Goal: Navigation & Orientation: Find specific page/section

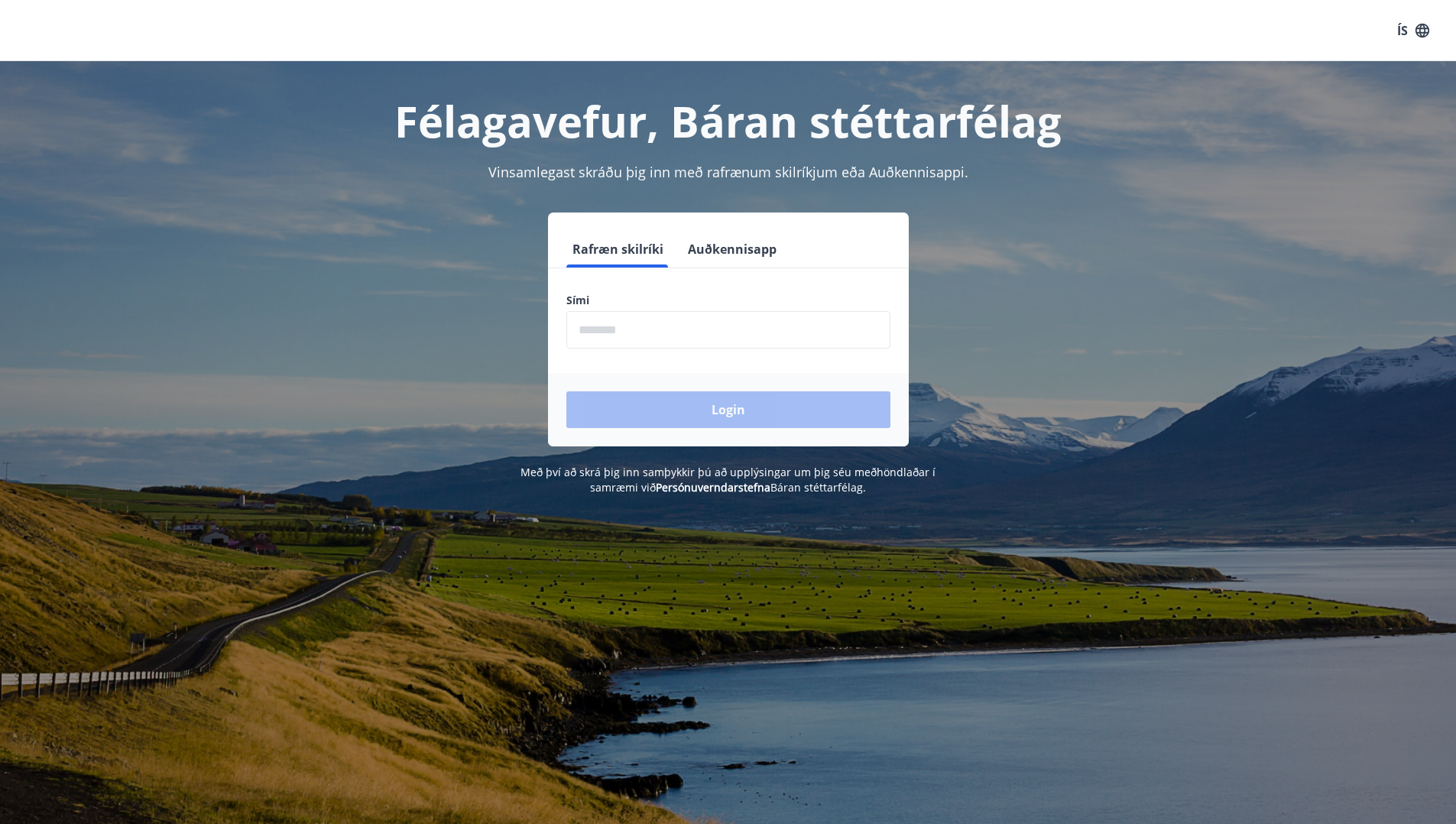
click at [679, 340] on input "phone" at bounding box center [728, 330] width 324 height 38
type input "********"
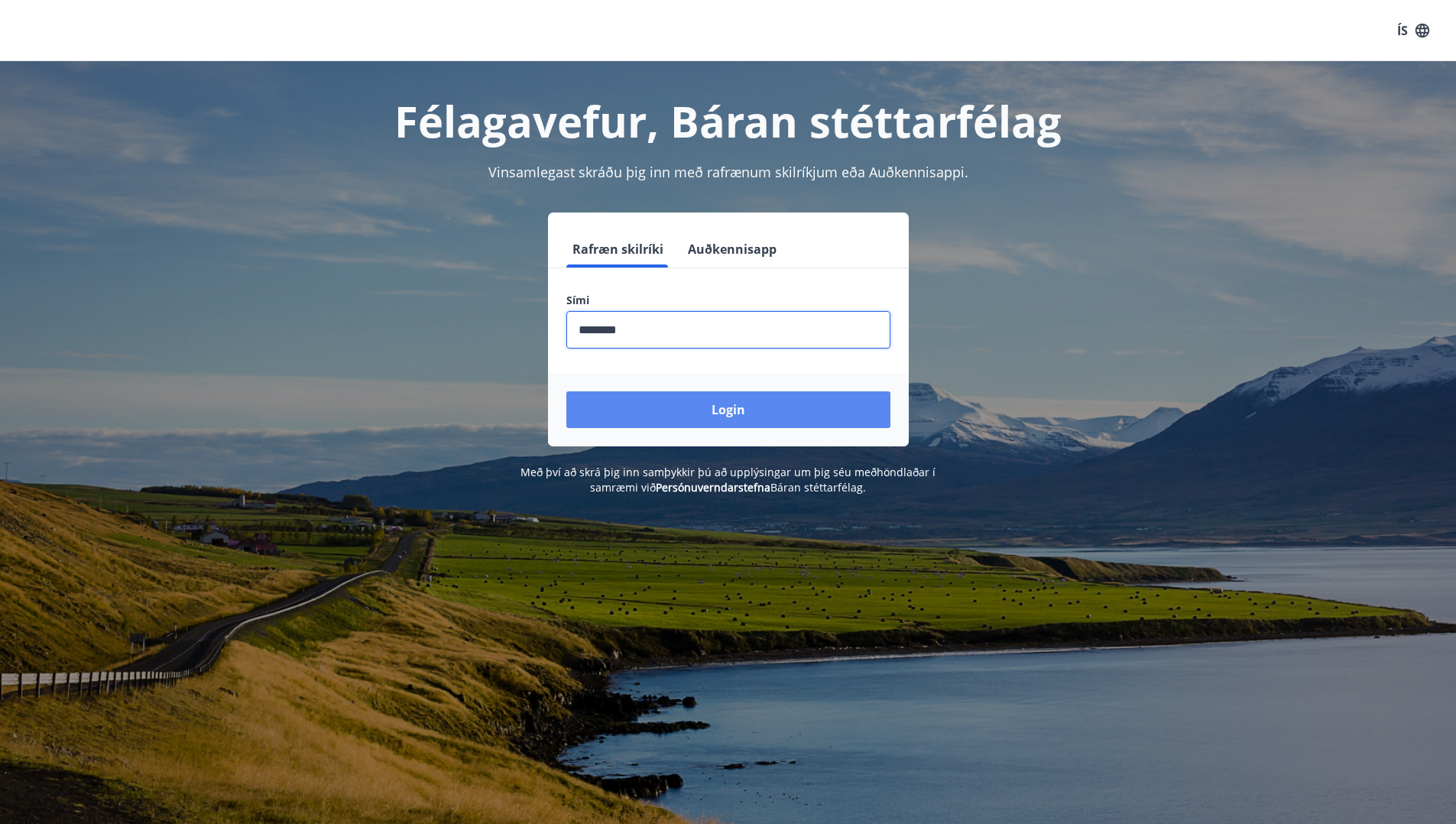
click at [674, 394] on button "Login" at bounding box center [728, 410] width 324 height 37
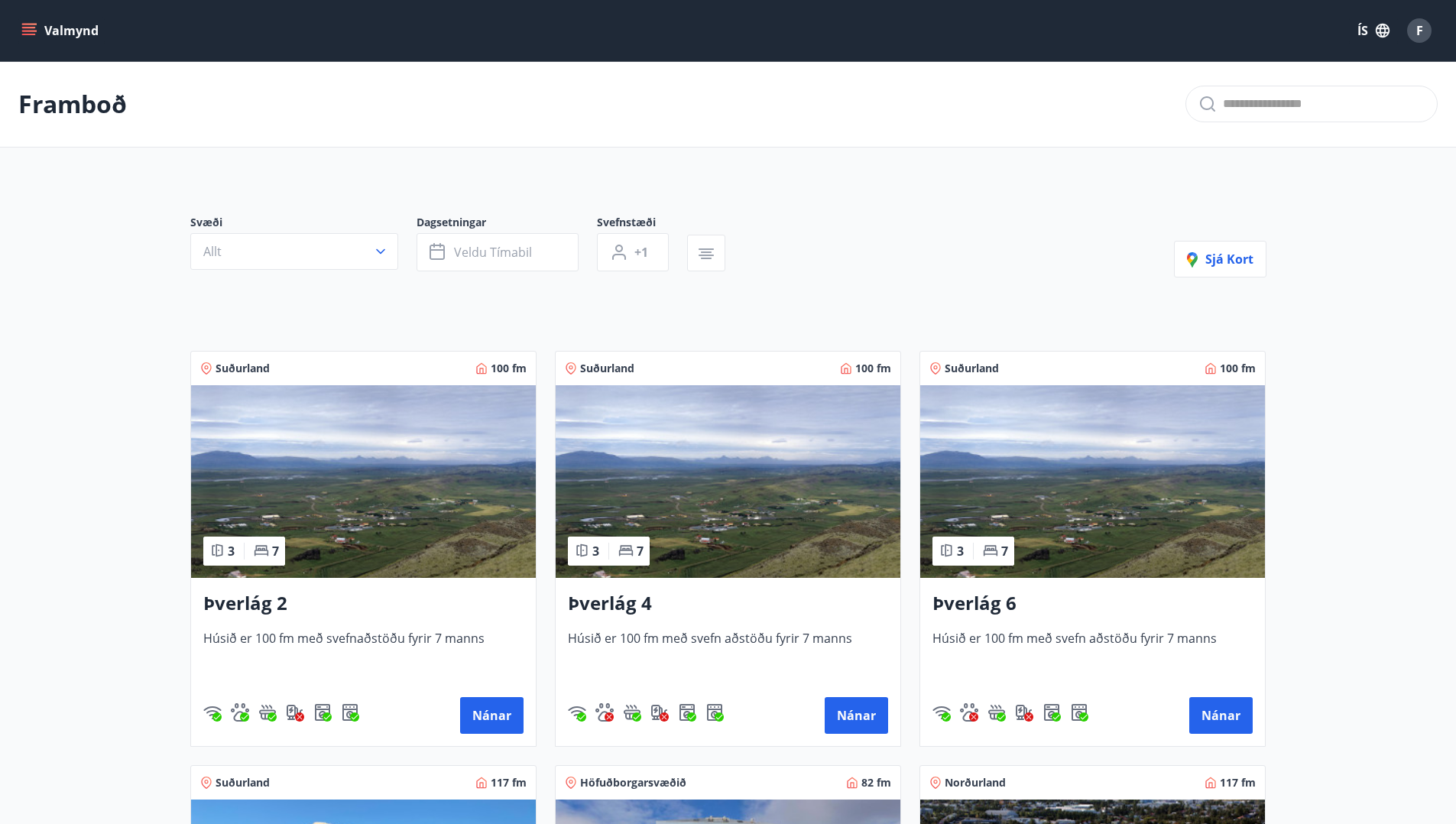
click at [74, 35] on button "Valmynd" at bounding box center [62, 30] width 87 height 28
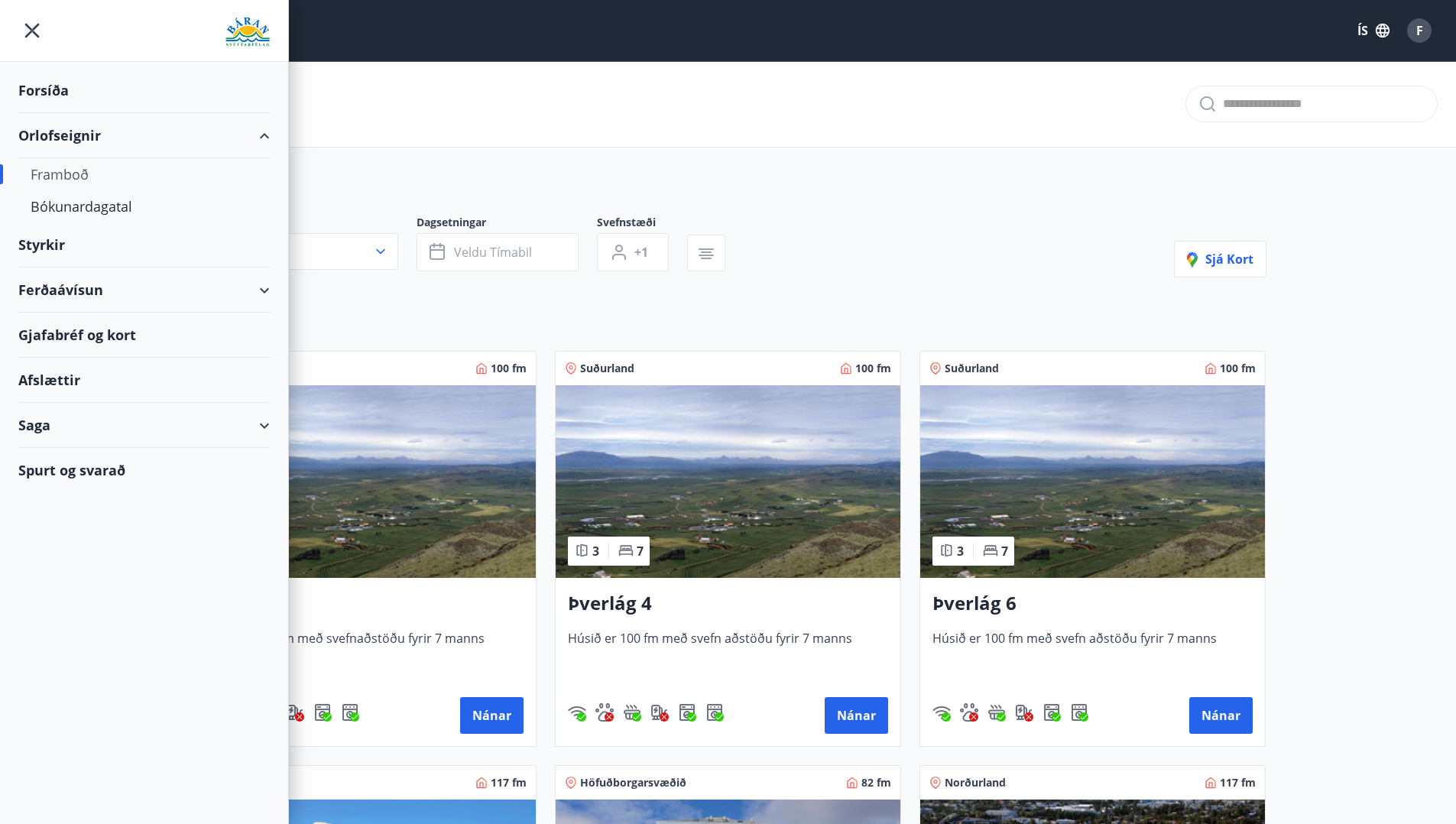
click at [69, 92] on div "Forsíða" at bounding box center [144, 90] width 251 height 45
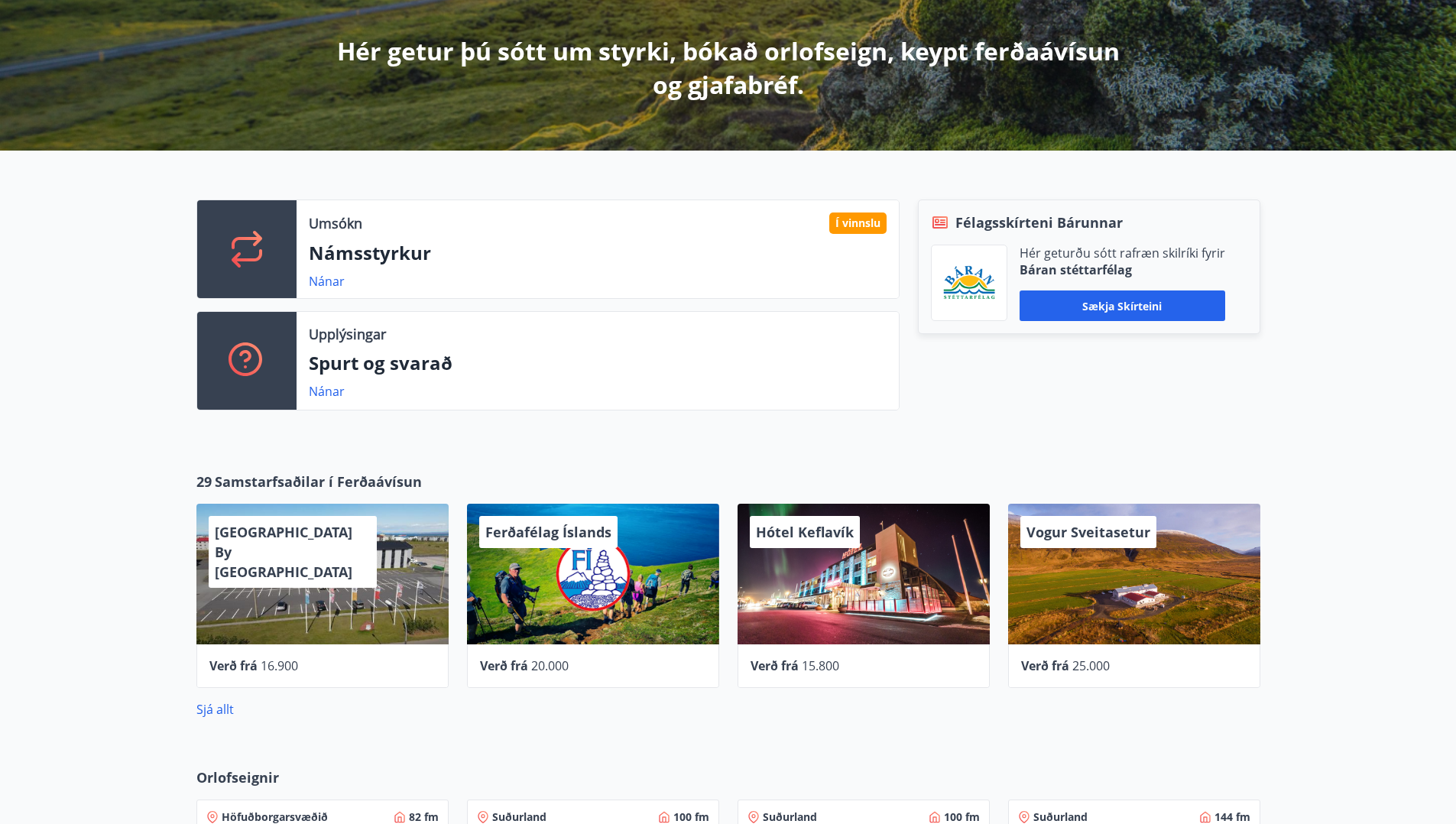
scroll to position [269, 0]
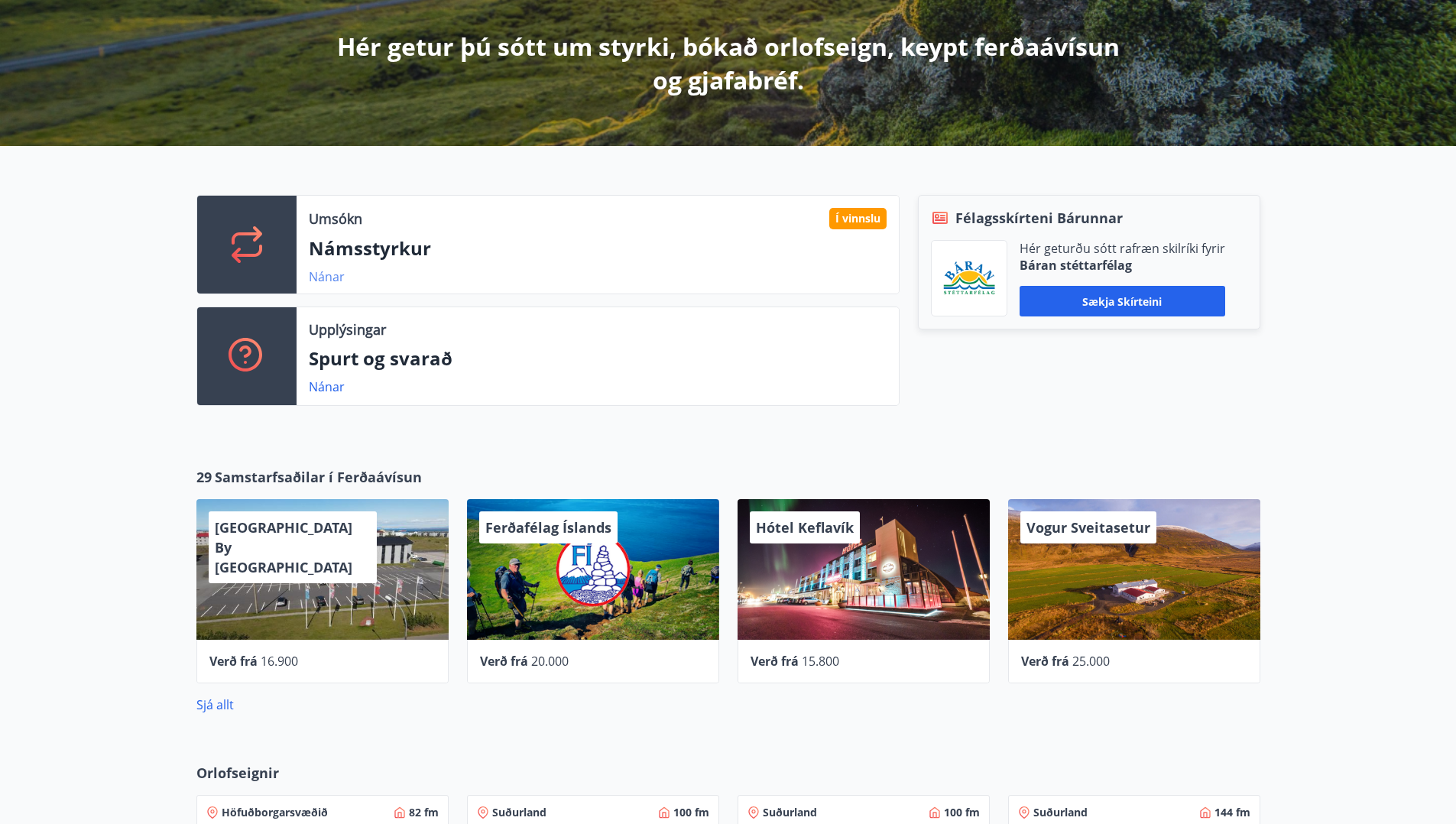
click at [332, 281] on link "Nánar" at bounding box center [326, 276] width 36 height 17
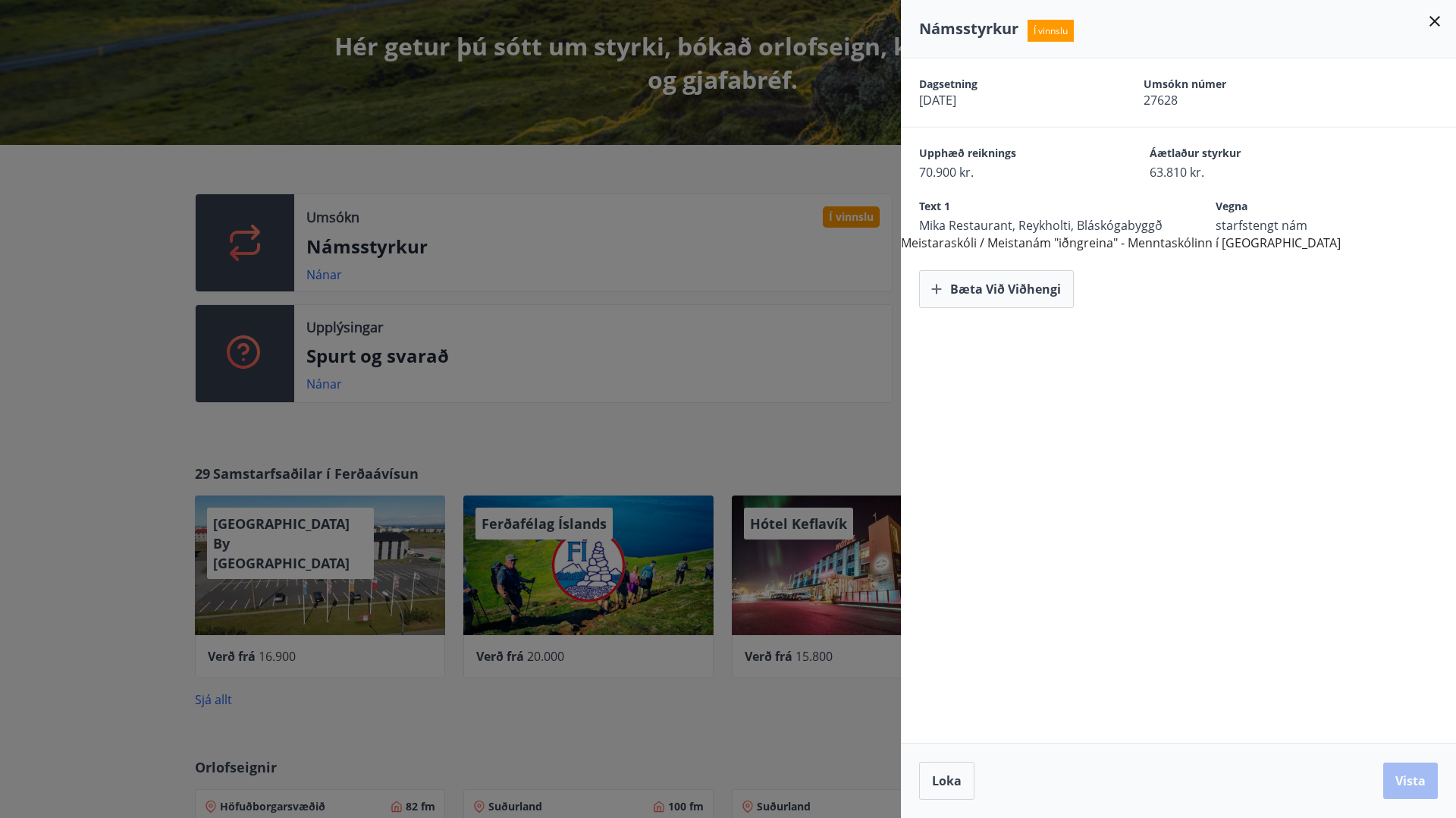
click at [1432, 16] on icon at bounding box center [1434, 21] width 18 height 18
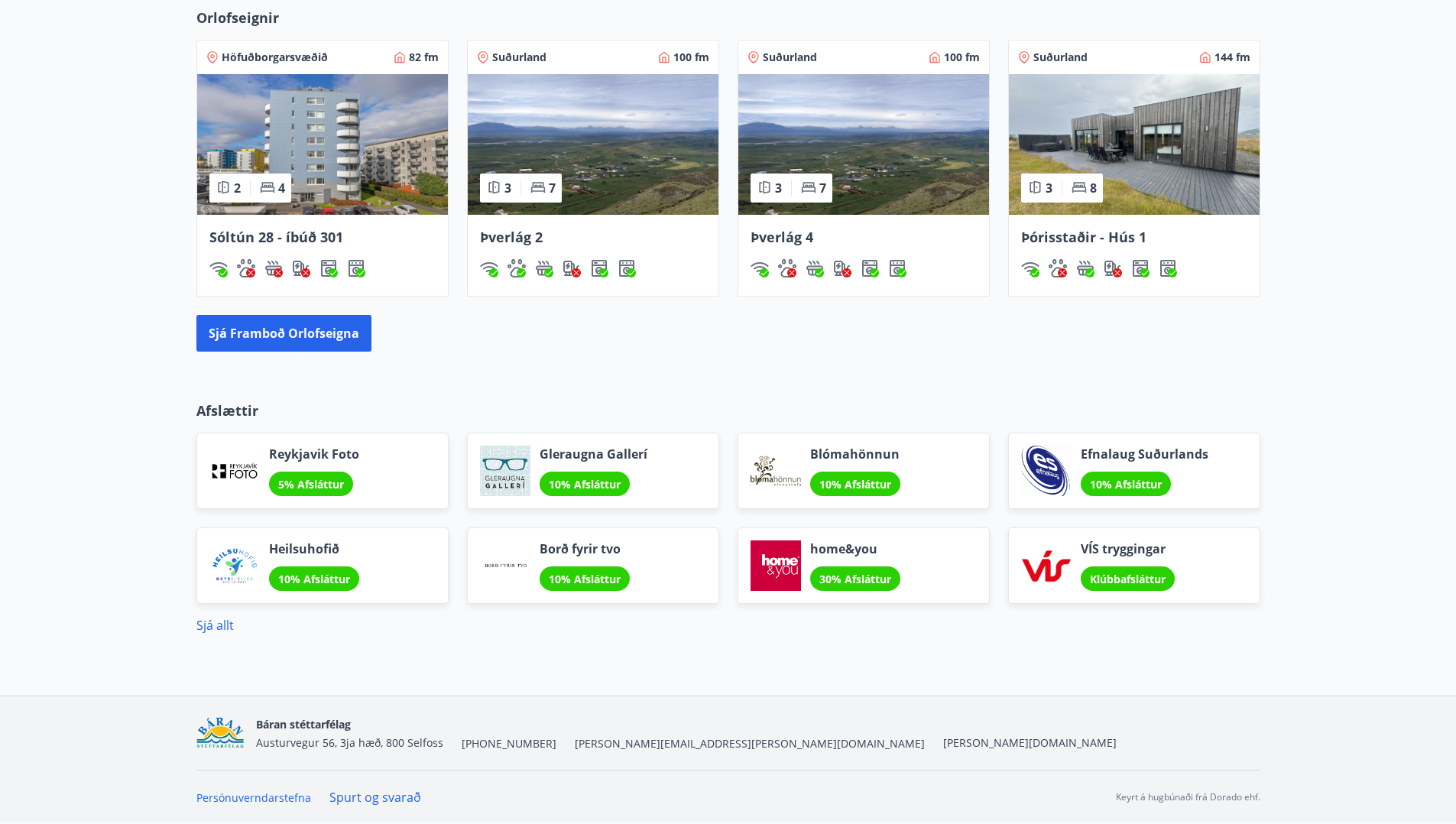
scroll to position [1039, 0]
